Goal: Book appointment/travel/reservation

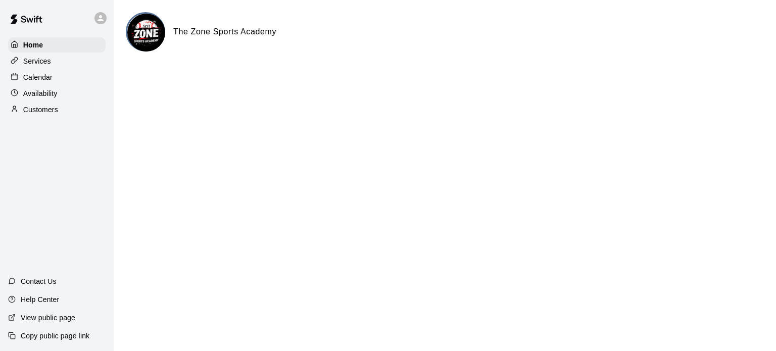
click at [54, 79] on div "Calendar" at bounding box center [56, 77] width 97 height 15
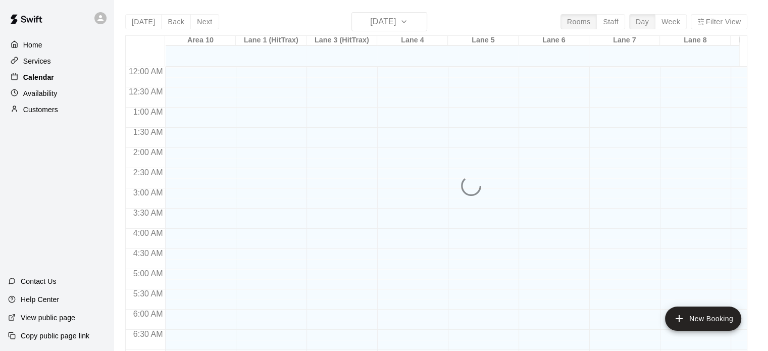
scroll to position [405, 0]
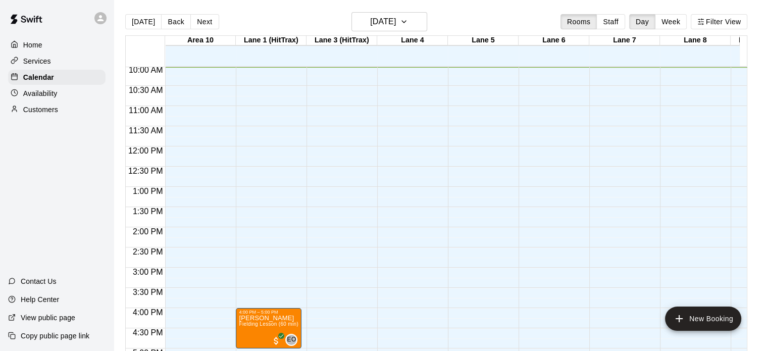
click at [50, 97] on p "Availability" at bounding box center [40, 93] width 34 height 10
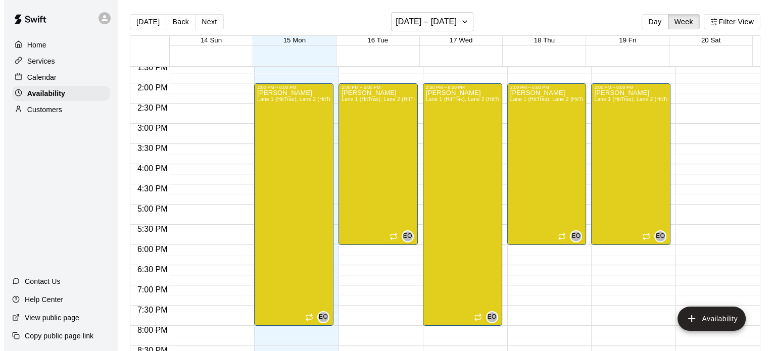
scroll to position [557, 0]
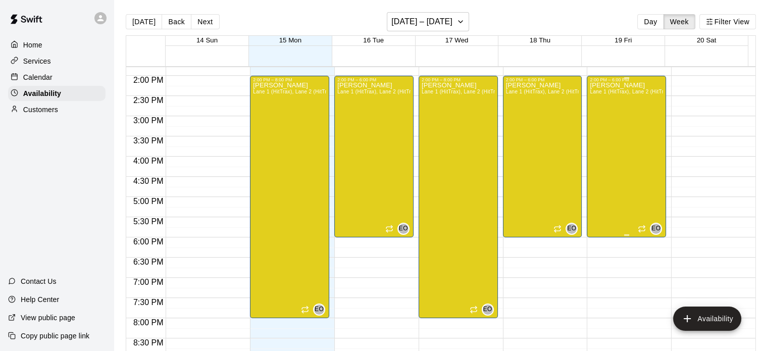
click at [634, 138] on div "[PERSON_NAME] 1 (HitTrax), Lane 2 (HitTrax), Lane 3 (HitTrax), [GEOGRAPHIC_DATA…" at bounding box center [626, 257] width 73 height 351
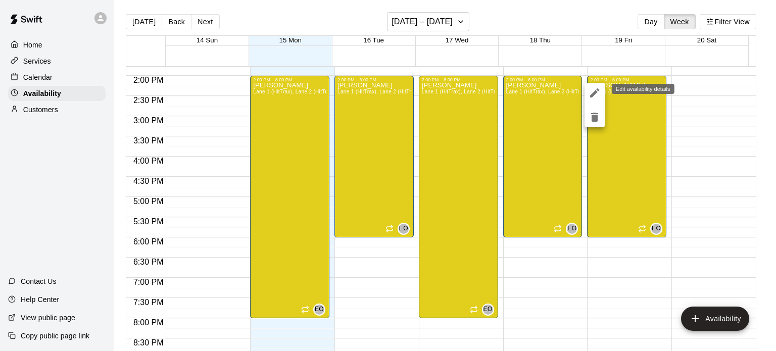
click at [596, 89] on icon "edit" at bounding box center [594, 92] width 9 height 9
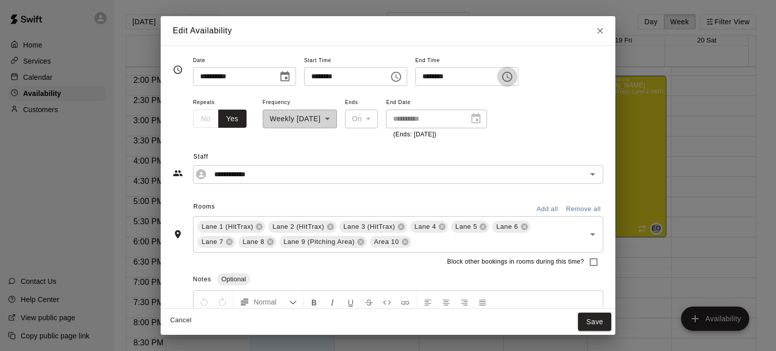
click at [513, 76] on icon "Choose time, selected time is 6:00 PM" at bounding box center [507, 77] width 12 height 12
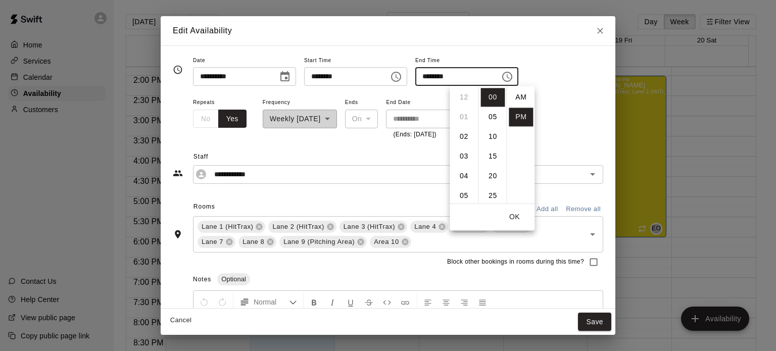
scroll to position [18, 0]
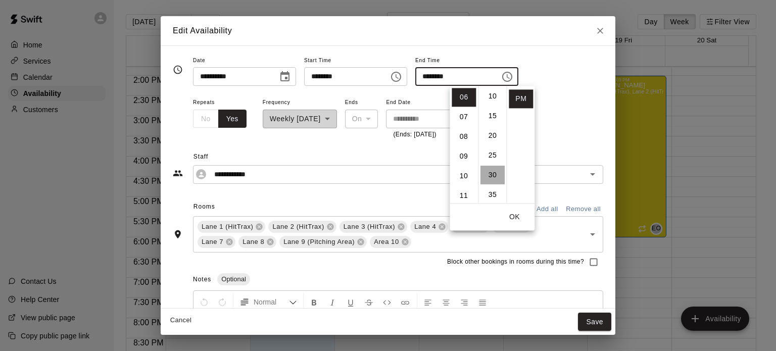
click at [497, 174] on li "30" at bounding box center [492, 175] width 24 height 19
type input "********"
click at [592, 319] on button "Save" at bounding box center [594, 322] width 33 height 19
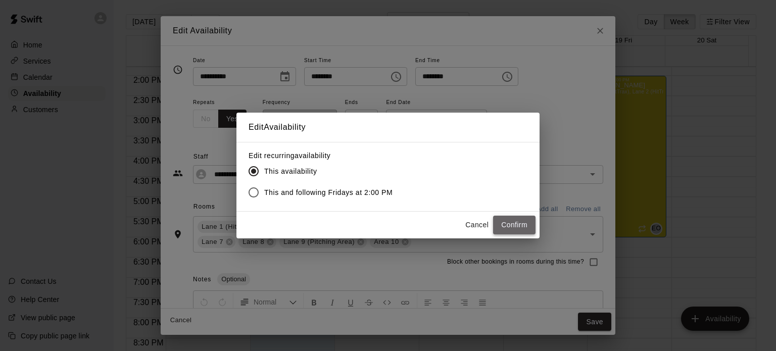
click at [518, 223] on button "Confirm" at bounding box center [514, 225] width 42 height 19
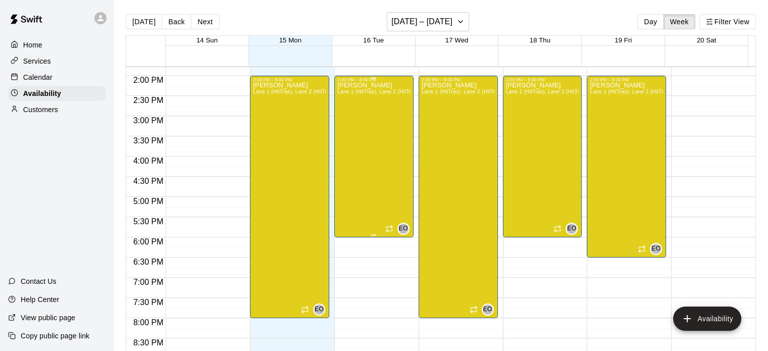
click at [388, 143] on div "[PERSON_NAME] 1 (HitTrax), Lane 2 (HitTrax), Lane 3 (HitTrax), [GEOGRAPHIC_DATA]" at bounding box center [373, 257] width 73 height 351
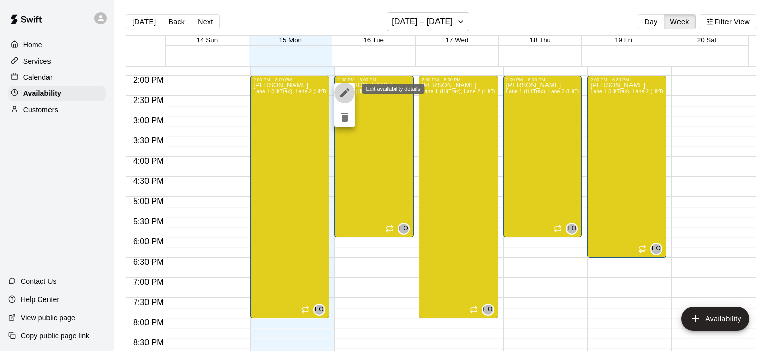
click at [346, 88] on icon "edit" at bounding box center [344, 93] width 12 height 12
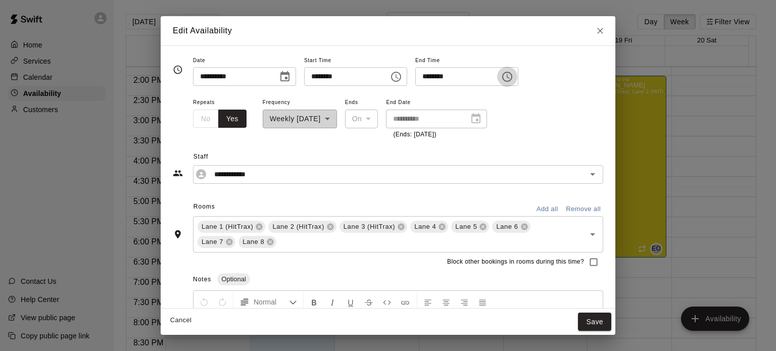
click at [513, 79] on icon "Choose time, selected time is 6:00 PM" at bounding box center [507, 77] width 12 height 12
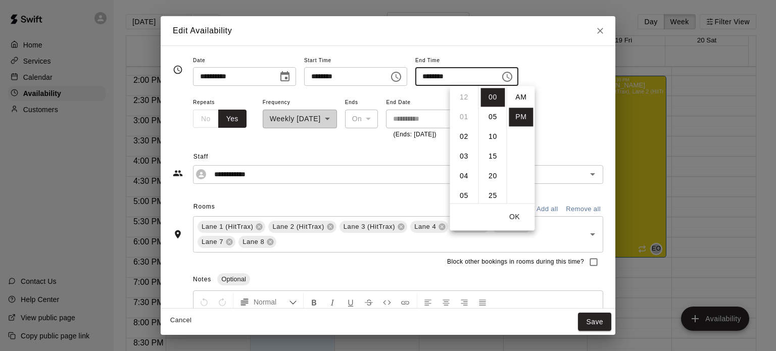
scroll to position [18, 0]
click at [464, 116] on li "07" at bounding box center [463, 117] width 24 height 19
type input "********"
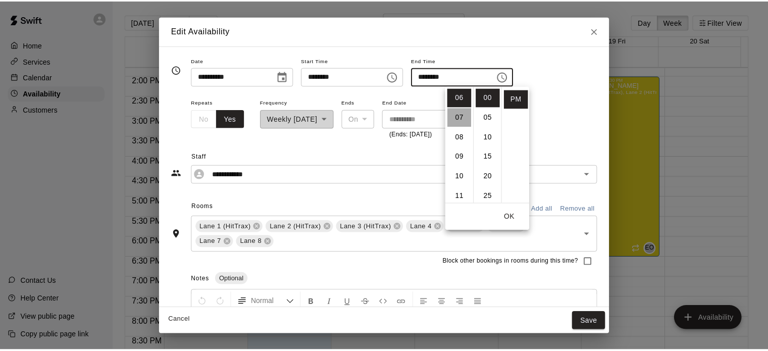
scroll to position [137, 0]
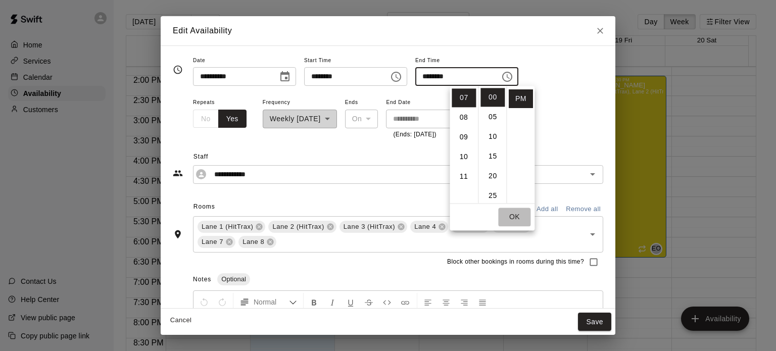
click at [511, 213] on button "OK" at bounding box center [514, 217] width 32 height 19
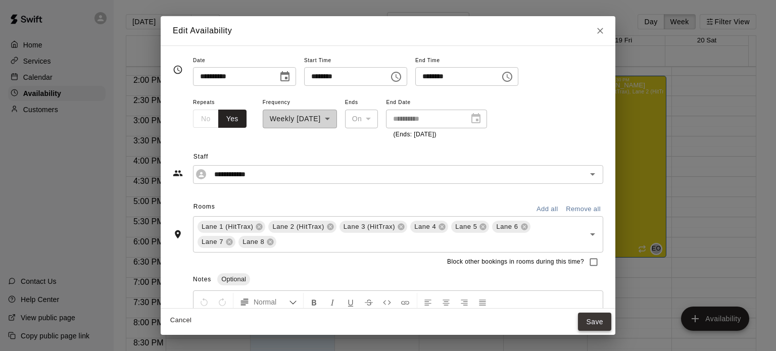
click at [590, 323] on button "Save" at bounding box center [594, 322] width 33 height 19
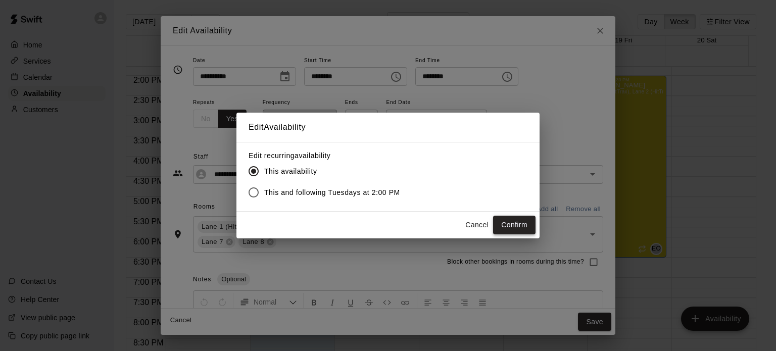
click at [508, 222] on button "Confirm" at bounding box center [514, 225] width 42 height 19
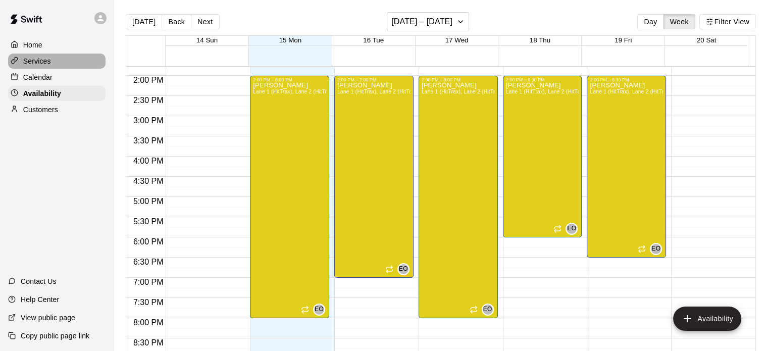
click at [52, 62] on div "Services" at bounding box center [56, 61] width 97 height 15
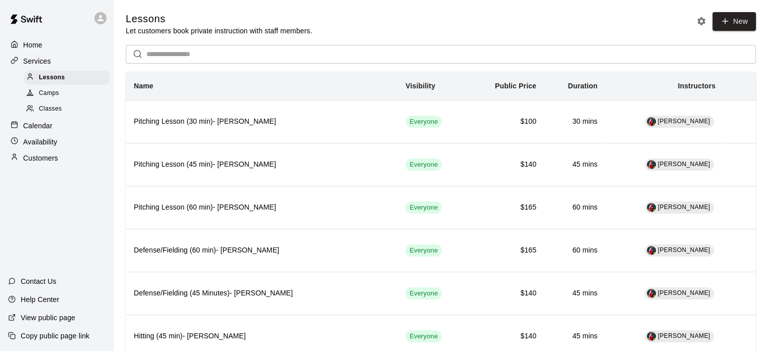
click at [40, 130] on p "Calendar" at bounding box center [37, 126] width 29 height 10
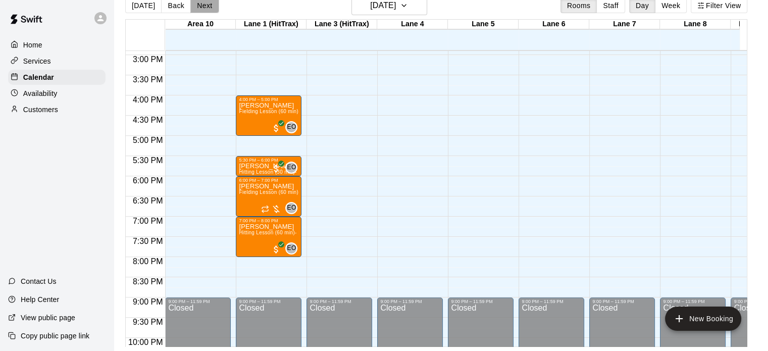
click at [204, 4] on button "Next" at bounding box center [204, 5] width 28 height 15
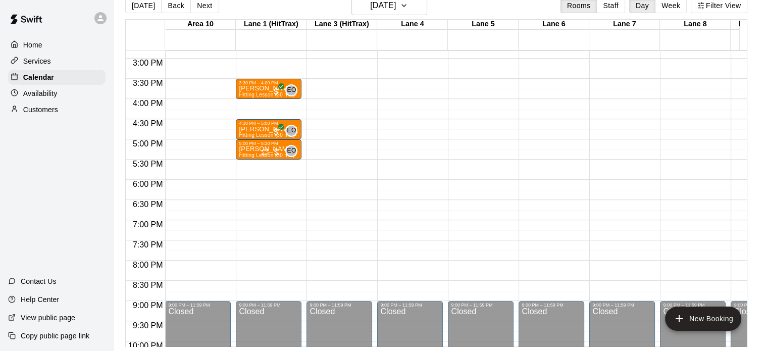
scroll to position [595, 0]
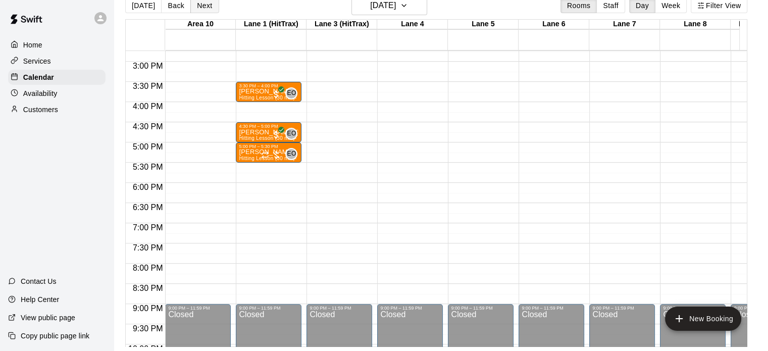
click at [203, 3] on button "Next" at bounding box center [204, 5] width 28 height 15
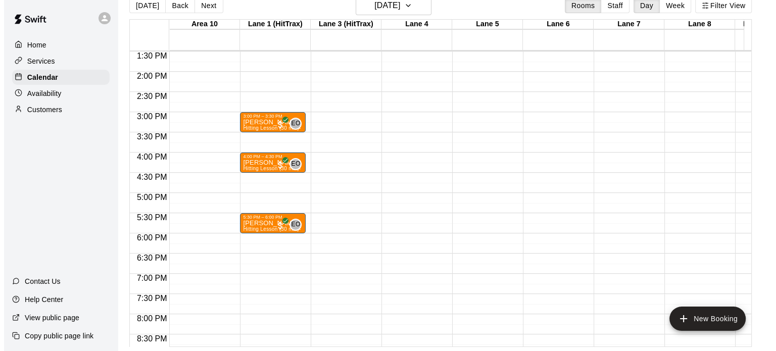
scroll to position [570, 0]
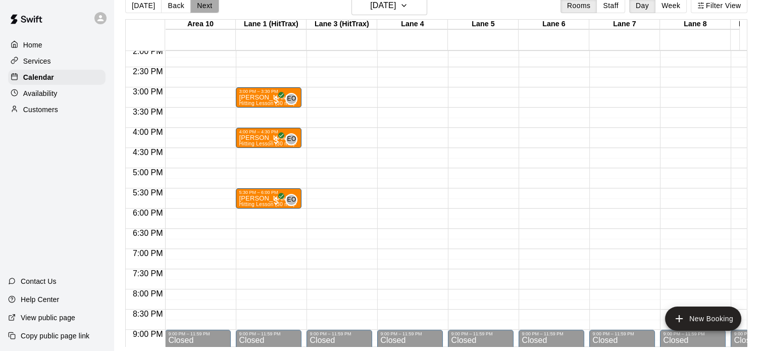
click at [204, 2] on button "Next" at bounding box center [204, 5] width 28 height 15
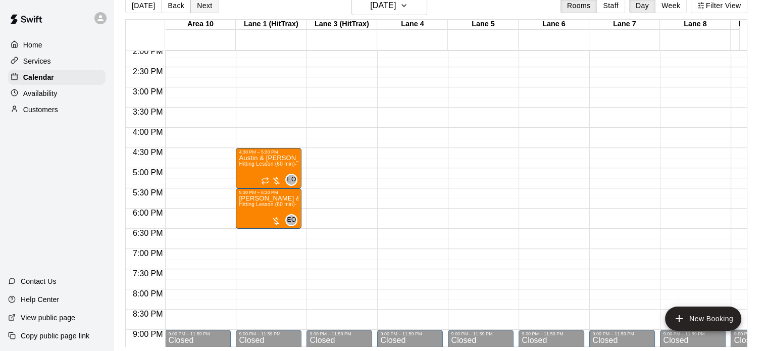
click at [204, 2] on button "Next" at bounding box center [204, 5] width 28 height 15
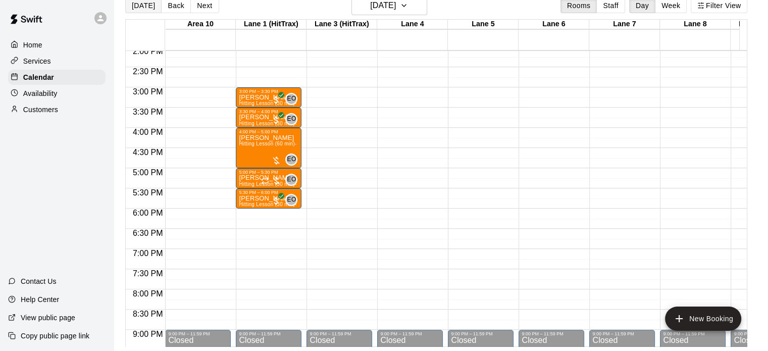
click at [144, 6] on button "[DATE]" at bounding box center [143, 5] width 36 height 15
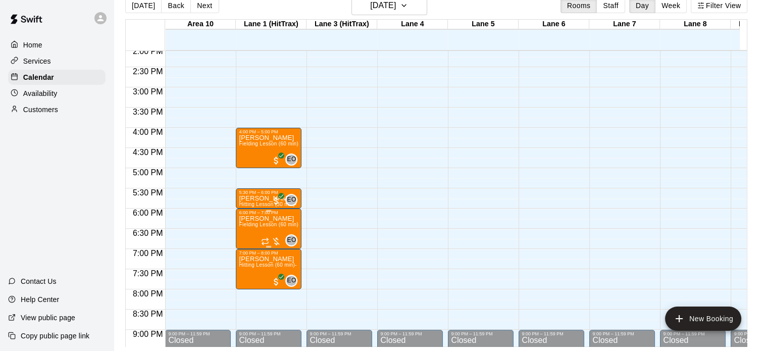
click at [274, 241] on div at bounding box center [271, 241] width 20 height 10
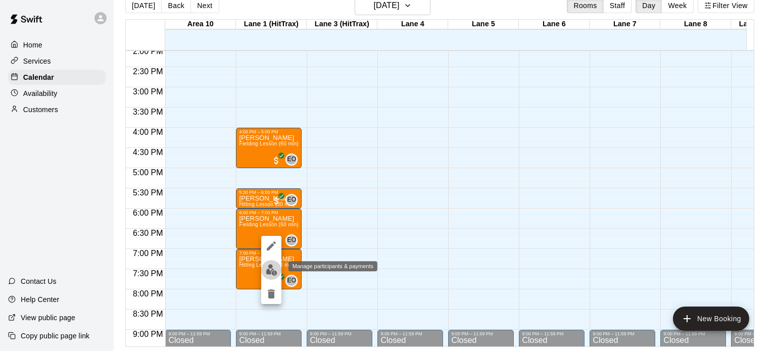
click at [272, 263] on button "edit" at bounding box center [271, 270] width 20 height 20
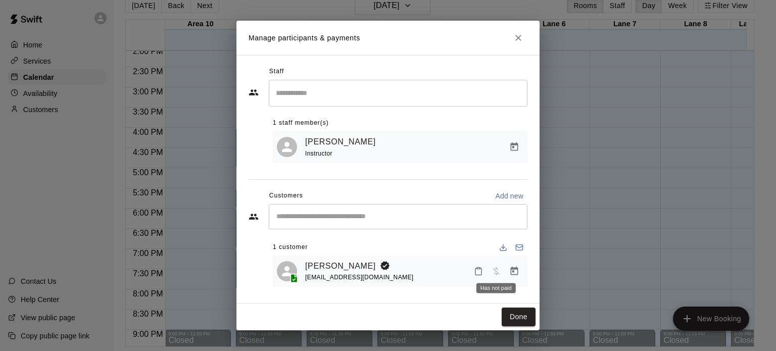
click at [497, 274] on span "Has not paid" at bounding box center [496, 270] width 18 height 9
click at [509, 271] on icon "Manage bookings & payment" at bounding box center [514, 271] width 10 height 10
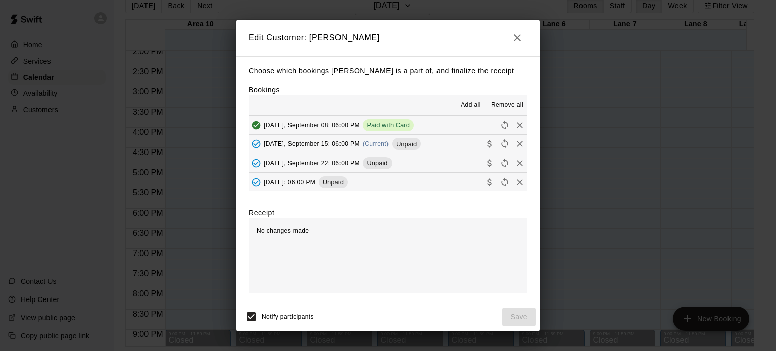
click at [439, 123] on button "[DATE], September 08: 06:00 PM Paid with Card" at bounding box center [387, 125] width 279 height 19
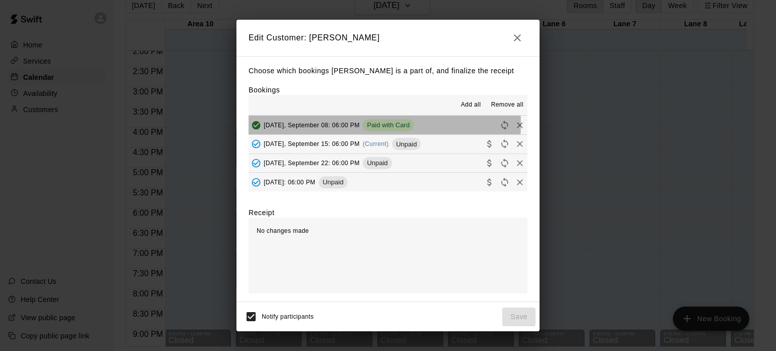
click at [320, 125] on span "[DATE], September 08: 06:00 PM" at bounding box center [312, 124] width 96 height 7
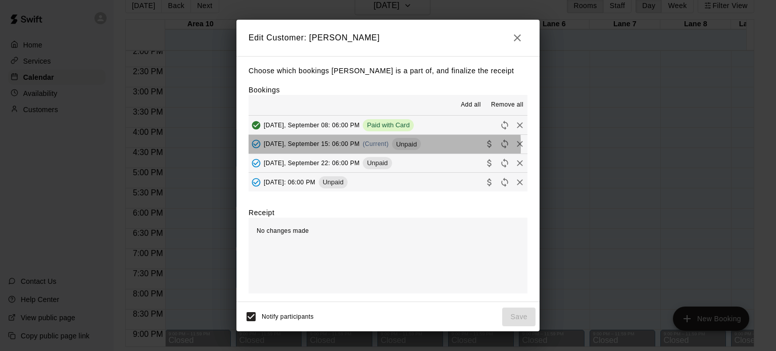
click at [312, 147] on span "[DATE], September 15: 06:00 PM" at bounding box center [312, 143] width 96 height 7
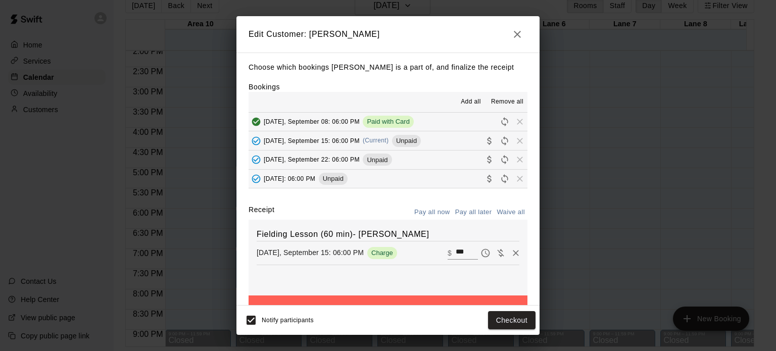
scroll to position [29, 0]
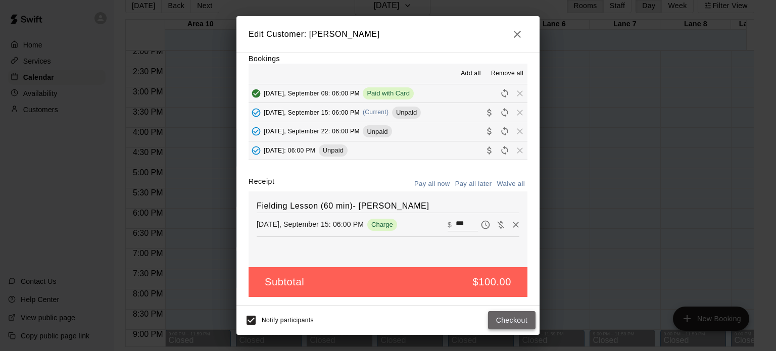
click at [509, 320] on button "Checkout" at bounding box center [511, 320] width 47 height 19
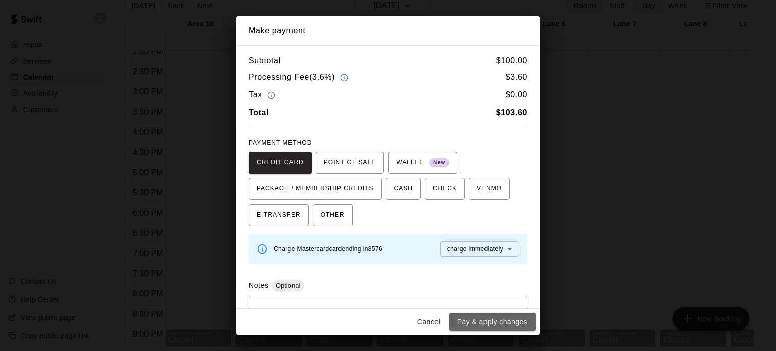
click at [509, 320] on button "Pay & apply changes" at bounding box center [492, 322] width 86 height 19
click at [509, 320] on div "Cancel Pay & apply changes" at bounding box center [387, 321] width 303 height 27
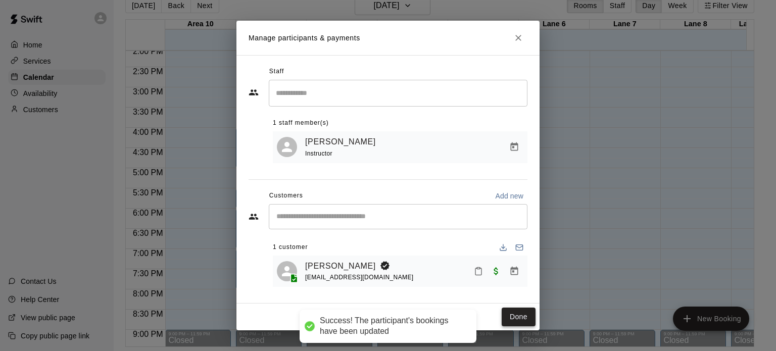
click at [511, 319] on button "Done" at bounding box center [518, 316] width 34 height 19
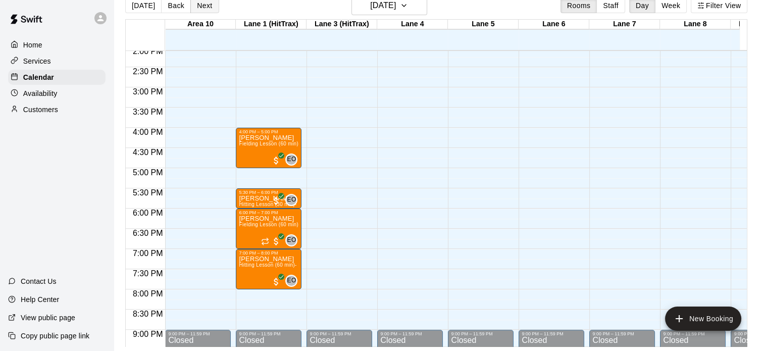
click at [204, 6] on button "Next" at bounding box center [204, 5] width 28 height 15
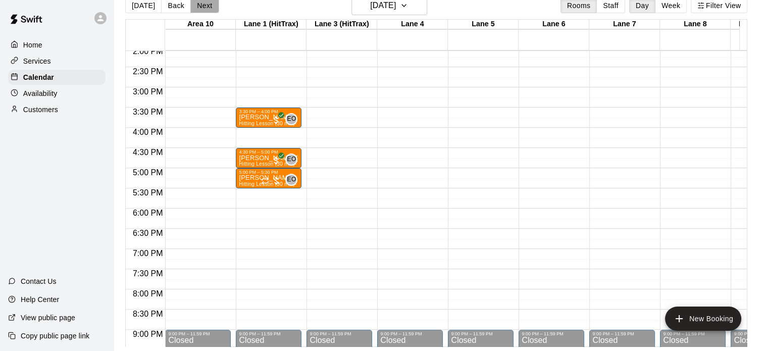
click at [206, 8] on button "Next" at bounding box center [204, 5] width 28 height 15
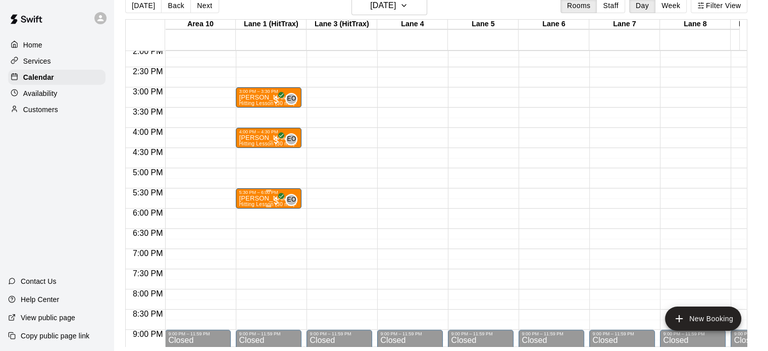
click at [262, 198] on p "[PERSON_NAME]" at bounding box center [269, 198] width 60 height 0
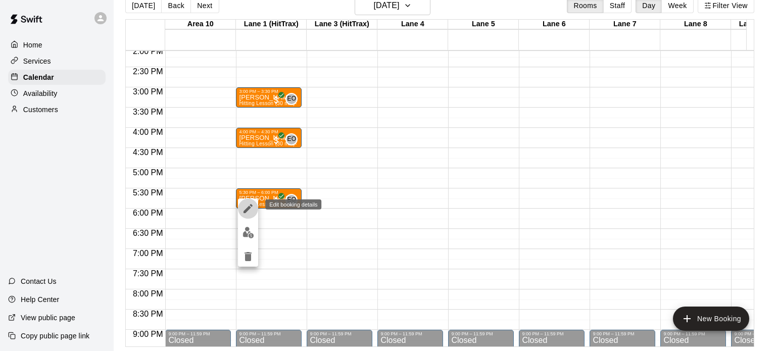
click at [249, 205] on icon "edit" at bounding box center [247, 208] width 9 height 9
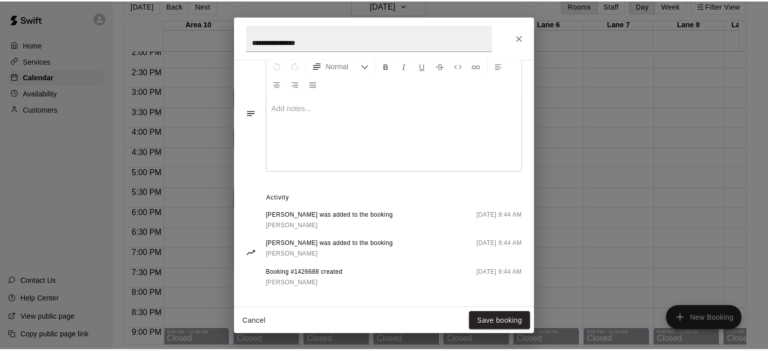
scroll to position [321, 0]
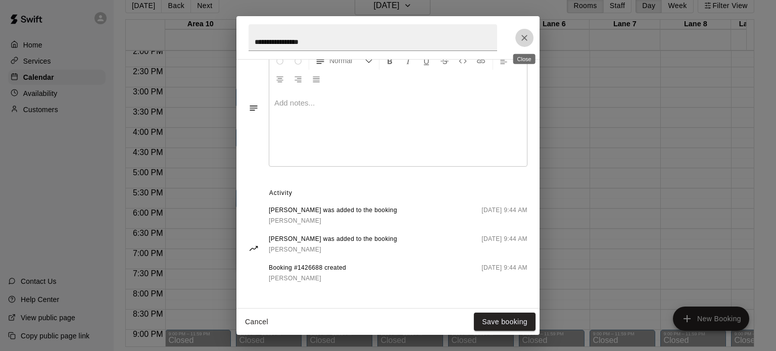
click at [530, 33] on button "Close" at bounding box center [524, 38] width 18 height 18
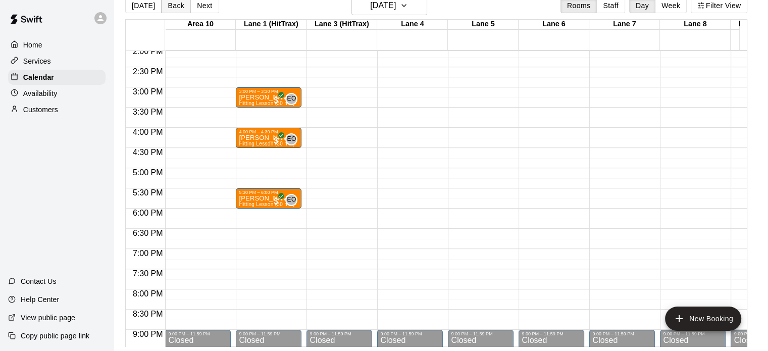
click at [174, 4] on button "Back" at bounding box center [176, 5] width 30 height 15
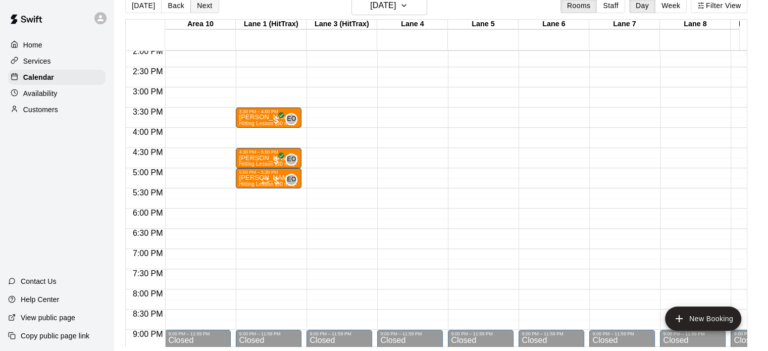
click at [208, 7] on button "Next" at bounding box center [204, 5] width 28 height 15
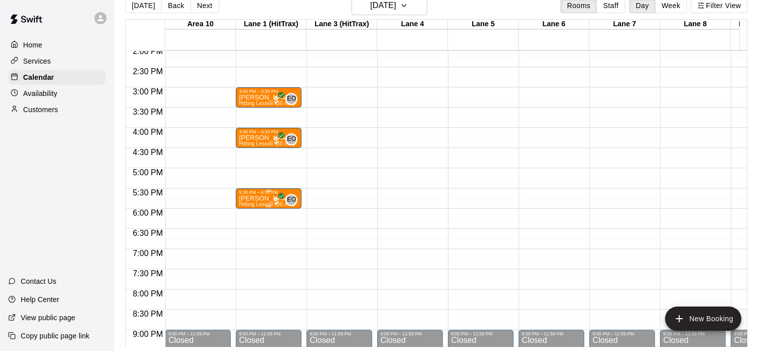
click at [259, 198] on p "[PERSON_NAME]" at bounding box center [269, 198] width 60 height 0
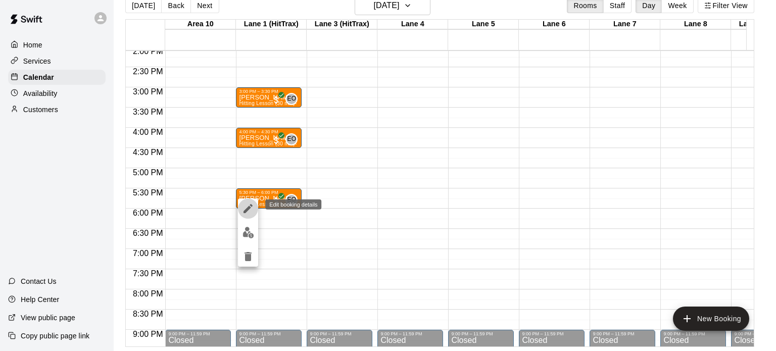
click at [249, 209] on icon "edit" at bounding box center [248, 208] width 12 height 12
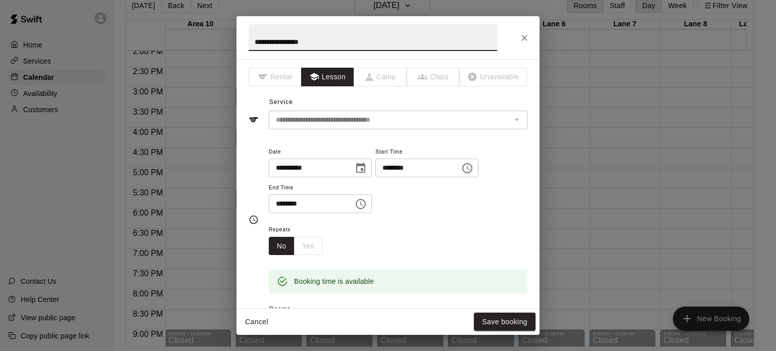
click at [367, 167] on icon "Choose date, selected date is Sep 17, 2025" at bounding box center [360, 168] width 12 height 12
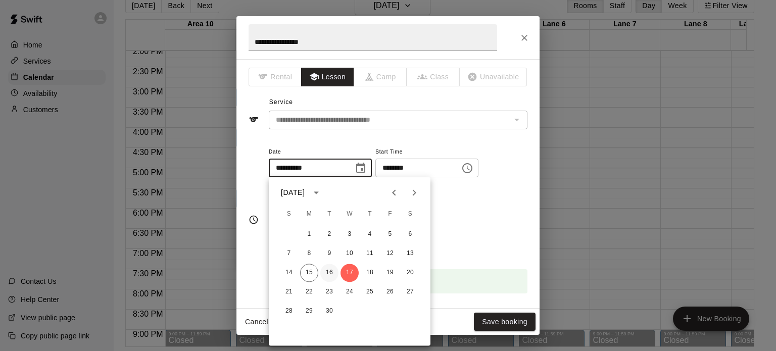
click at [328, 273] on button "16" at bounding box center [329, 273] width 18 height 18
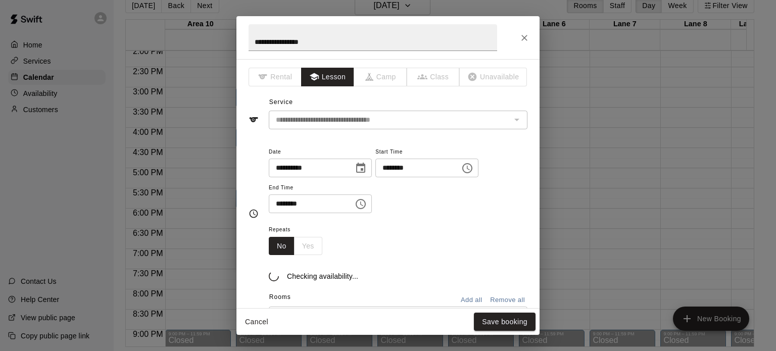
type input "**********"
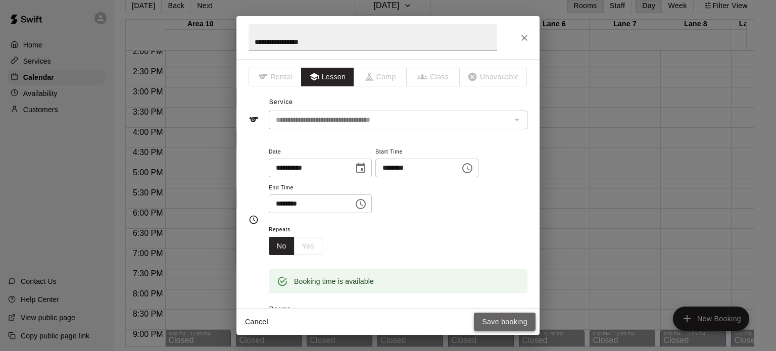
click at [511, 323] on button "Save booking" at bounding box center [505, 322] width 62 height 19
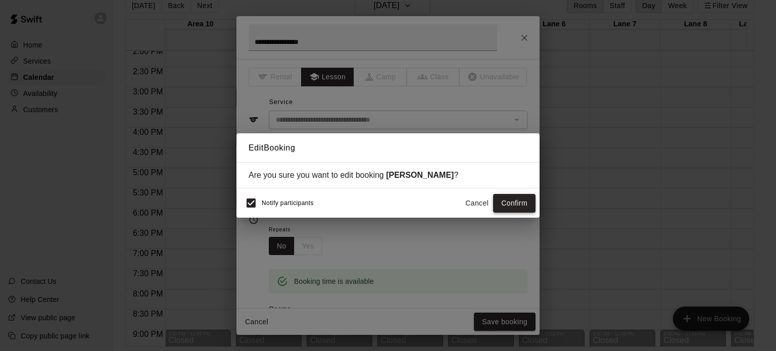
click at [524, 207] on button "Confirm" at bounding box center [514, 203] width 42 height 19
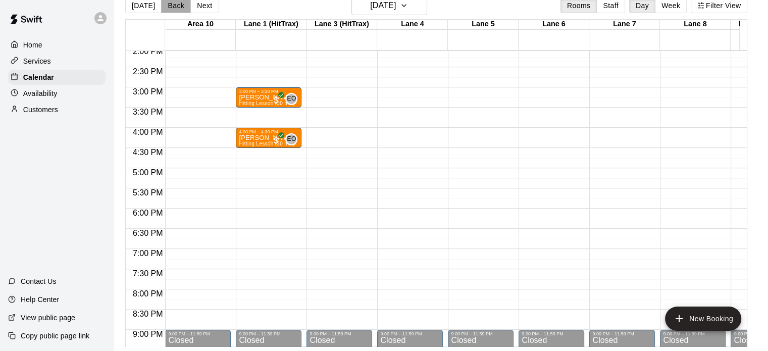
click at [169, 8] on button "Back" at bounding box center [176, 5] width 30 height 15
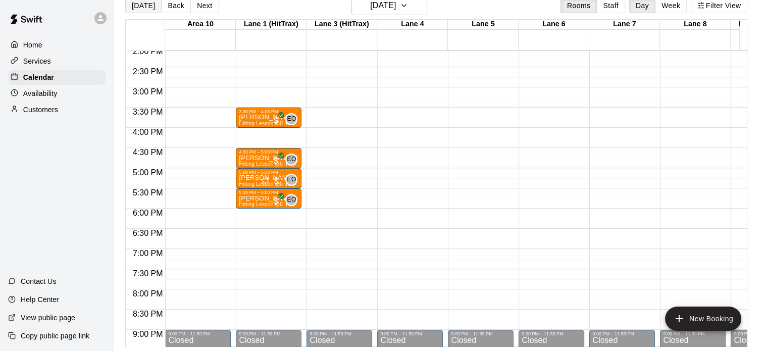
click at [141, 6] on button "[DATE]" at bounding box center [143, 5] width 36 height 15
